Goal: Download file/media

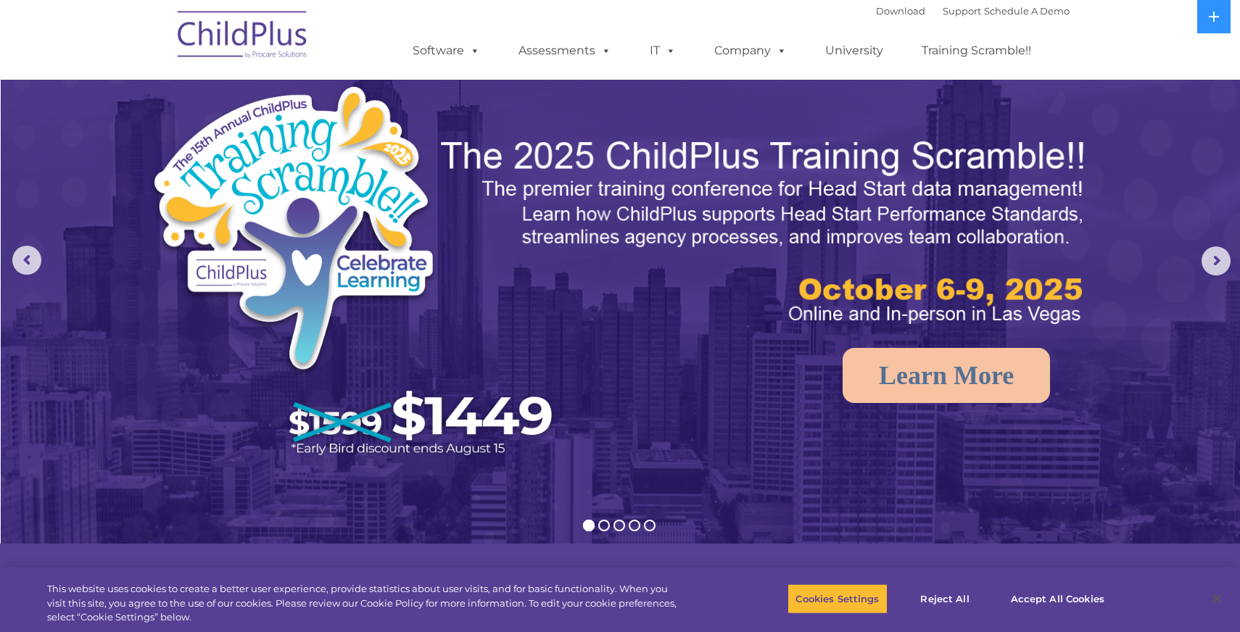
click at [876, 17] on div "Download Support | Schedule A Demo " at bounding box center [973, 11] width 194 height 22
click at [876, 12] on link "Download" at bounding box center [900, 11] width 49 height 12
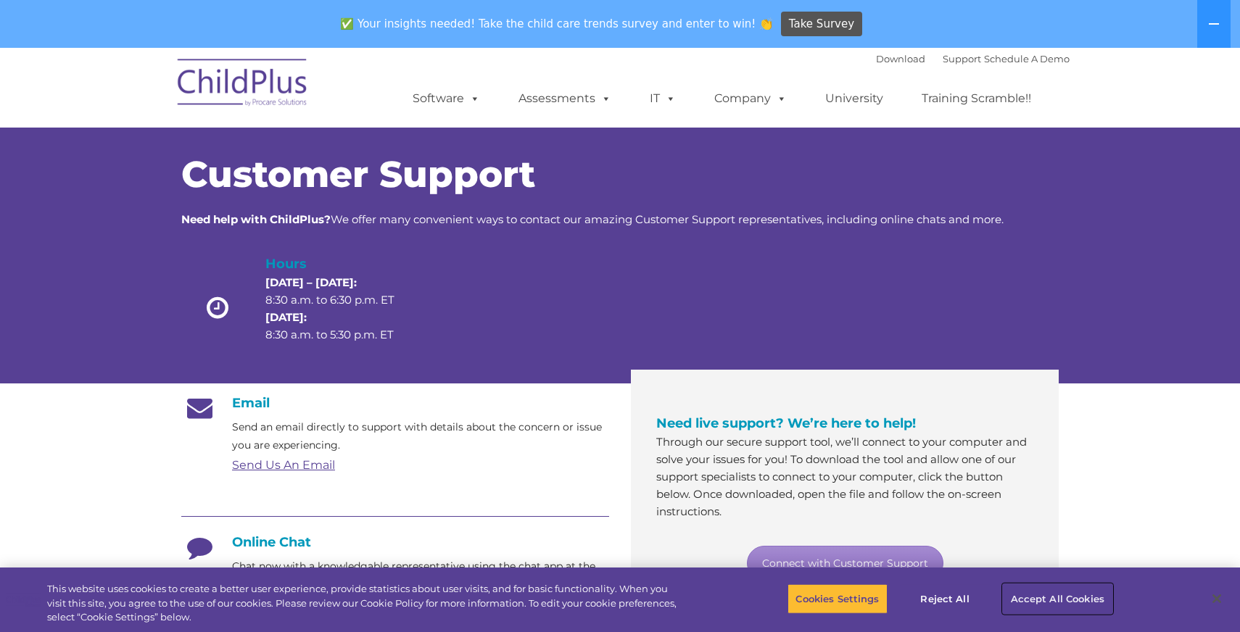
click at [1040, 604] on button "Accept All Cookies" at bounding box center [1057, 599] width 109 height 30
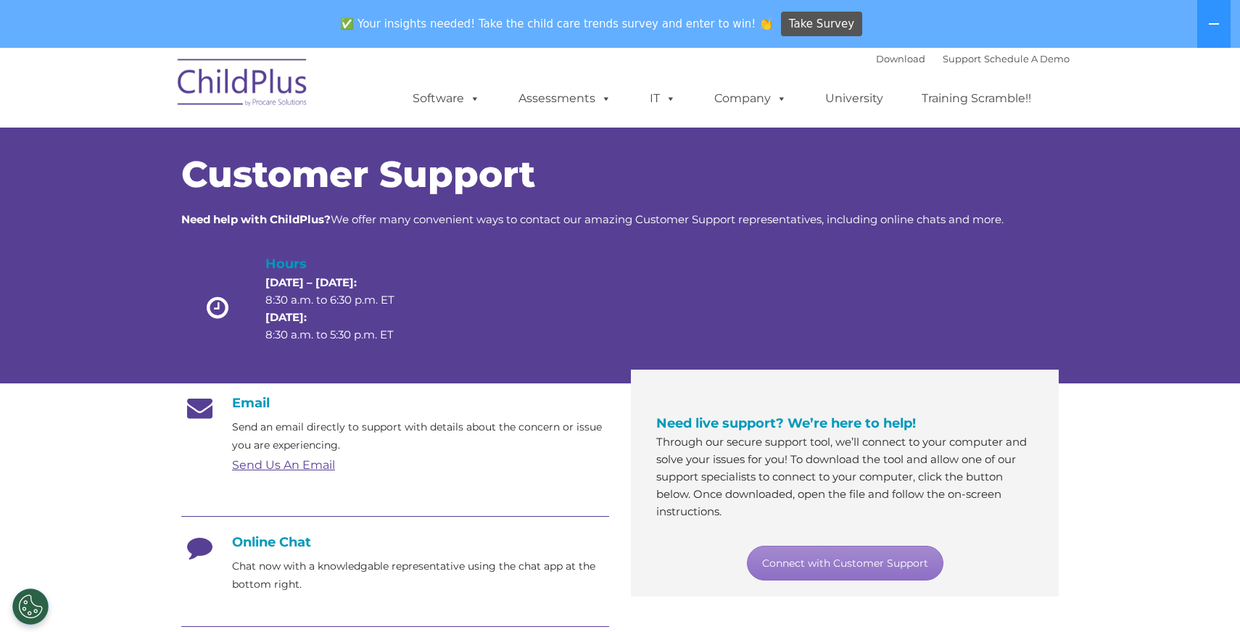
click at [301, 547] on h4 "Online Chat" at bounding box center [395, 542] width 428 height 16
